Goal: Navigation & Orientation: Find specific page/section

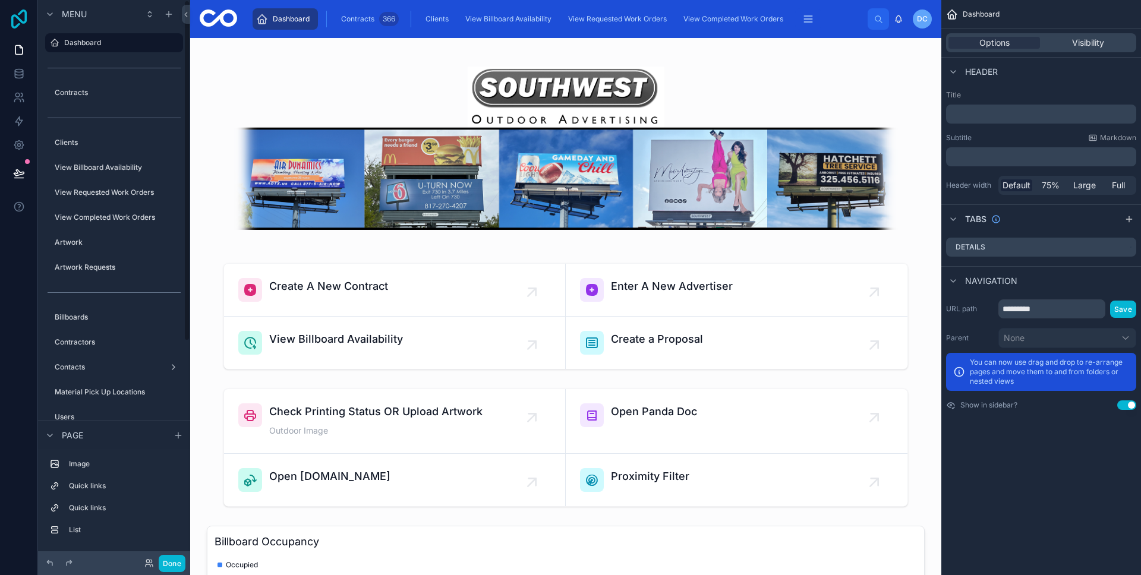
click at [28, 17] on icon at bounding box center [19, 19] width 24 height 19
click at [21, 23] on icon at bounding box center [18, 19] width 15 height 19
click at [30, 23] on icon at bounding box center [19, 19] width 24 height 19
